Goal: Task Accomplishment & Management: Manage account settings

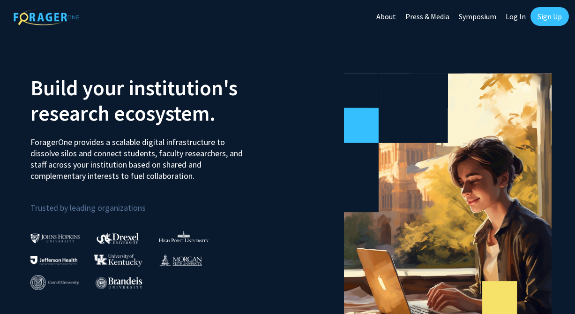
click at [510, 18] on link "Log In" at bounding box center [516, 16] width 30 height 33
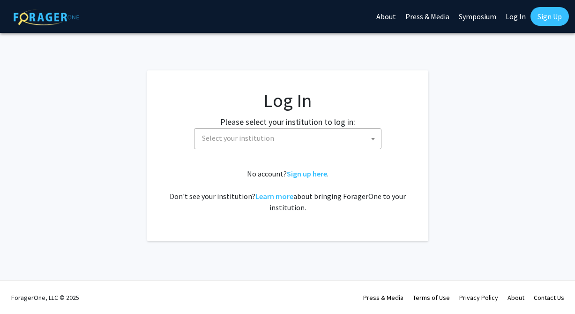
click at [371, 135] on span at bounding box center [372, 138] width 9 height 21
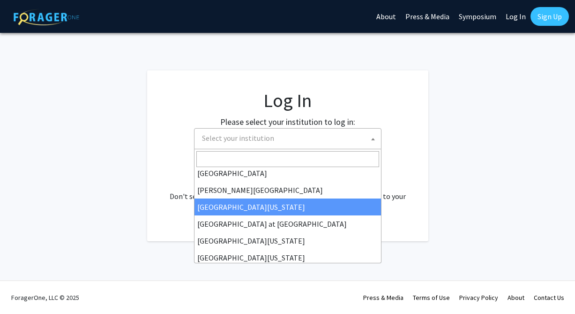
scroll to position [328, 0]
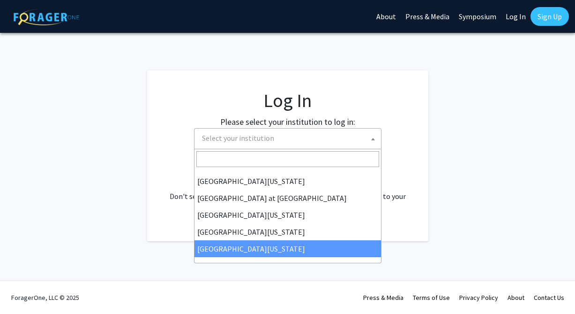
select select "33"
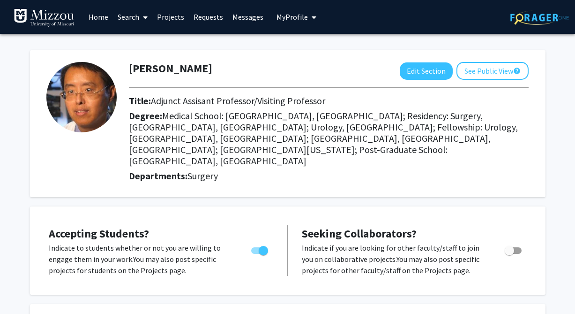
click at [175, 14] on link "Projects" at bounding box center [170, 16] width 37 height 33
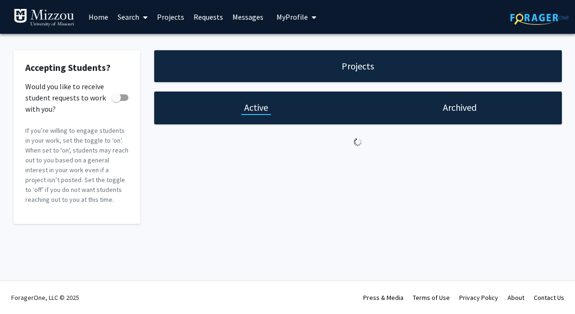
checkbox input "true"
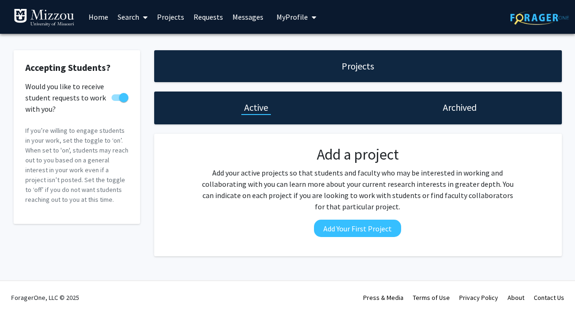
click at [144, 20] on icon at bounding box center [145, 17] width 5 height 7
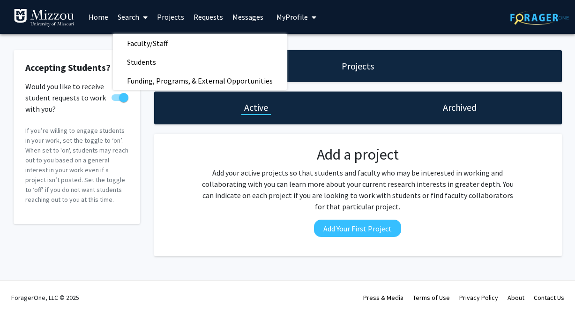
click at [144, 20] on icon at bounding box center [145, 17] width 5 height 7
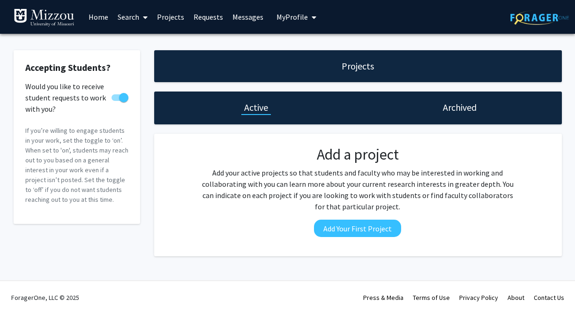
click at [301, 19] on span "My Profile" at bounding box center [292, 16] width 31 height 9
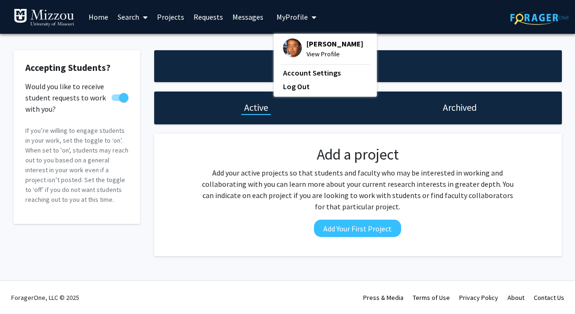
click at [318, 46] on span "Yujiang Fang" at bounding box center [335, 43] width 57 height 10
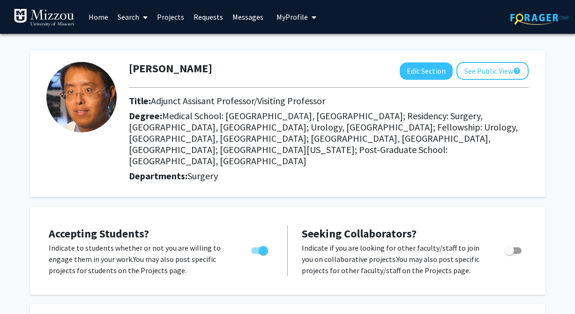
click at [92, 160] on div at bounding box center [80, 123] width 83 height 123
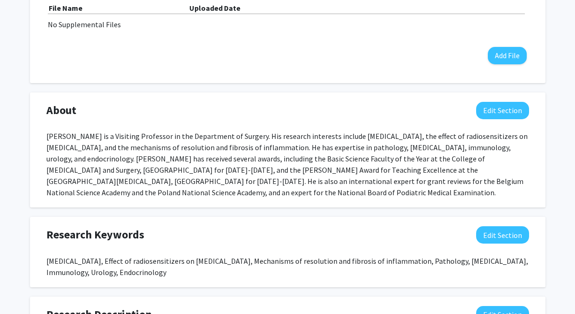
scroll to position [362, 0]
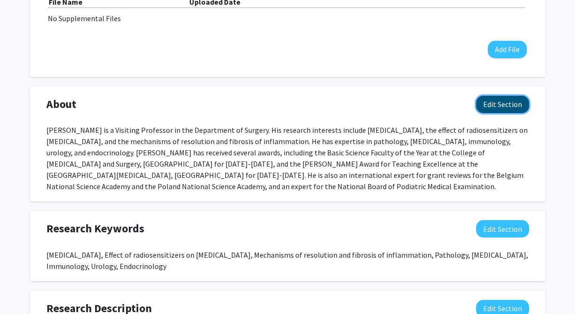
click at [493, 96] on button "Edit Section" at bounding box center [502, 104] width 53 height 17
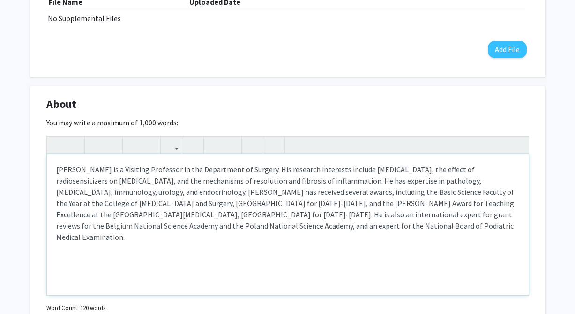
click at [111, 158] on div "Yujiang Fang is a Visiting Professor in the Department of Surgery. His research…" at bounding box center [288, 224] width 482 height 141
click at [109, 158] on div "Yujiang Fang is a Visiting Professor in the Department of Surgery. His research…" at bounding box center [288, 224] width 482 height 141
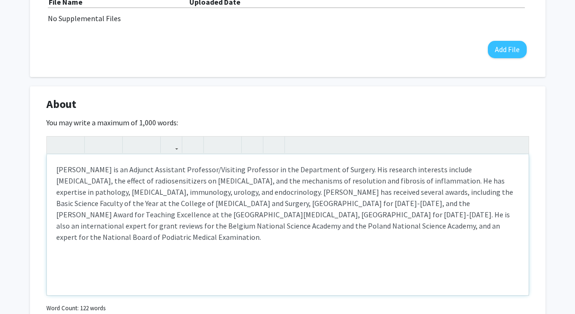
type textarea "Yujiang Fang is an Adjunct Assistant Professor/Visiting Professor in the Depart…"
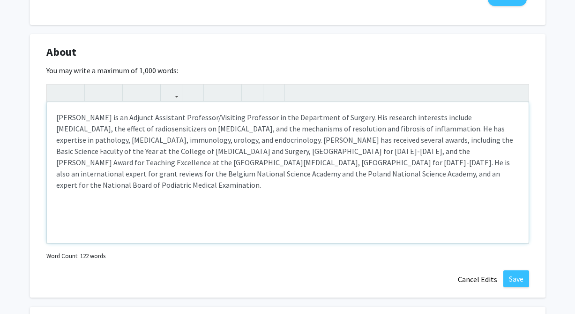
scroll to position [415, 0]
click at [519, 269] on button "Save" at bounding box center [516, 277] width 26 height 17
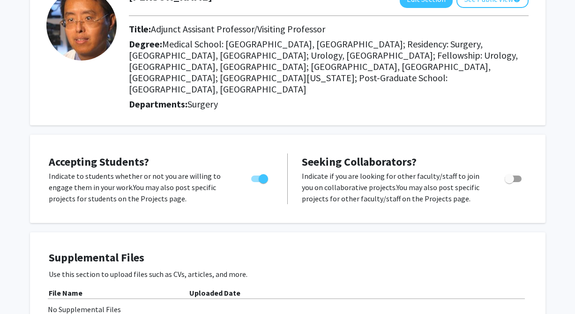
scroll to position [0, 0]
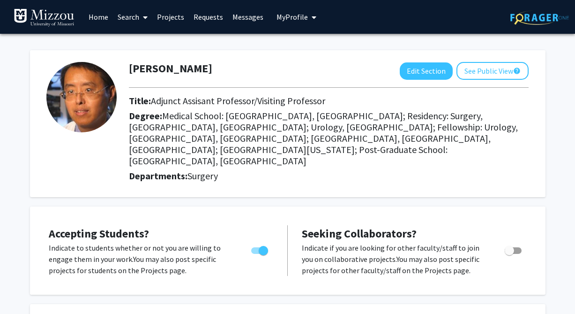
click at [175, 21] on link "Projects" at bounding box center [170, 16] width 37 height 33
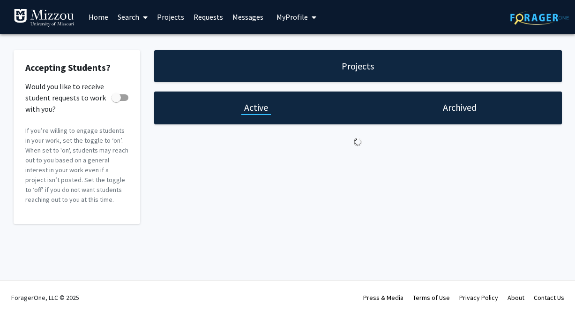
checkbox input "true"
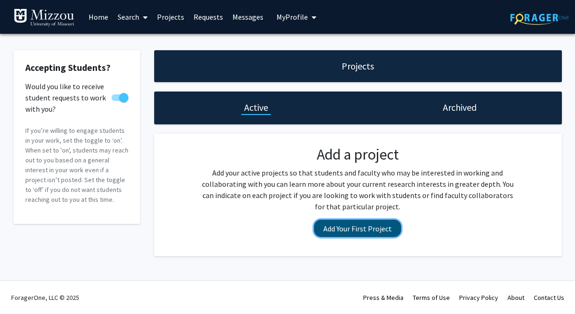
click at [341, 232] on button "Add Your First Project" at bounding box center [357, 227] width 87 height 17
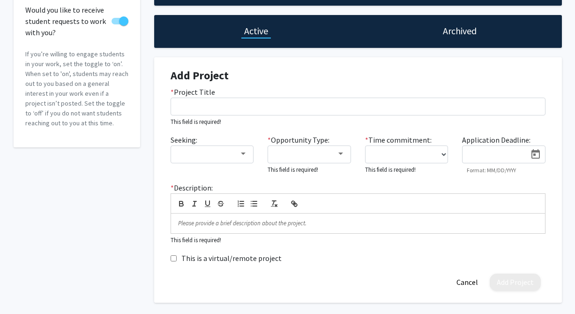
scroll to position [77, 0]
